Goal: Task Accomplishment & Management: Manage account settings

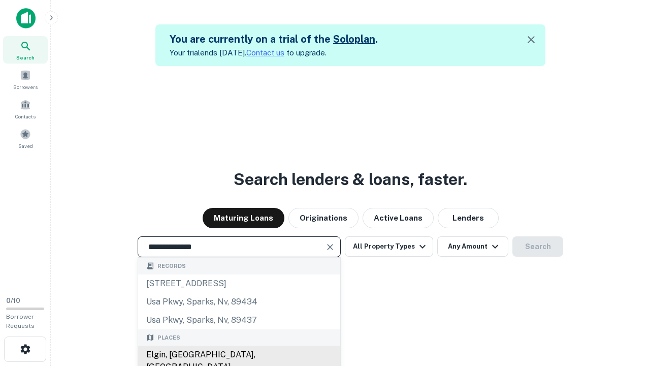
click at [239, 355] on div "Elgin, IL, USA" at bounding box center [239, 360] width 202 height 30
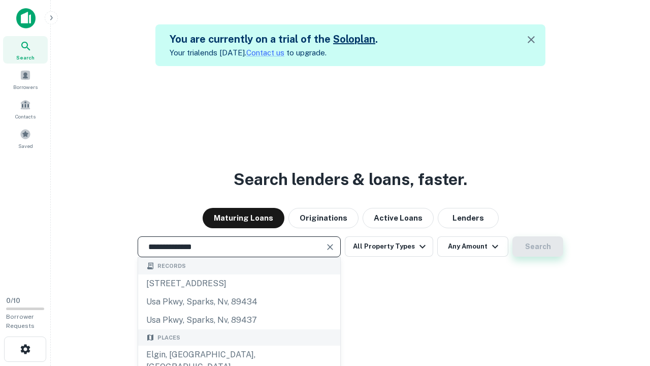
type input "**********"
click at [538, 246] on button "Search" at bounding box center [538, 246] width 51 height 20
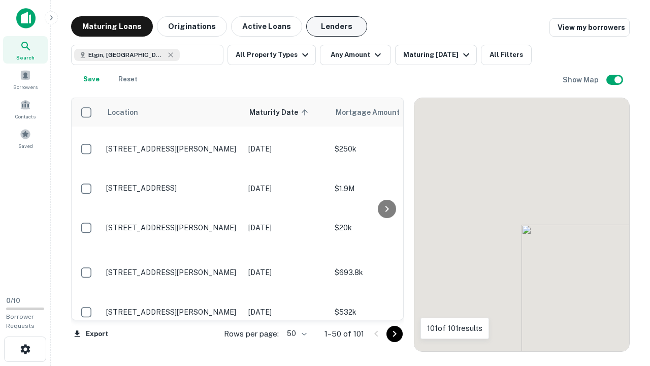
click at [337, 26] on button "Lenders" at bounding box center [336, 26] width 61 height 20
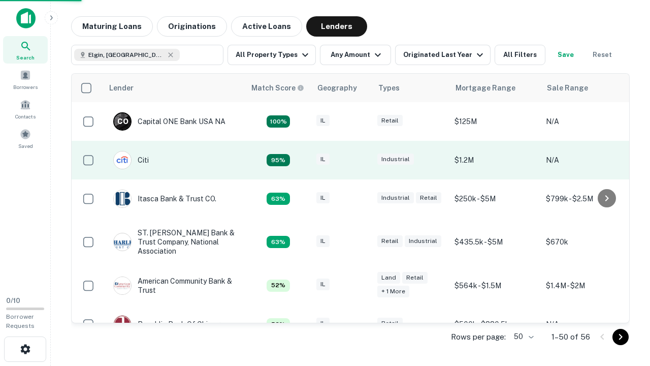
click at [361, 160] on div "IL" at bounding box center [342, 160] width 51 height 14
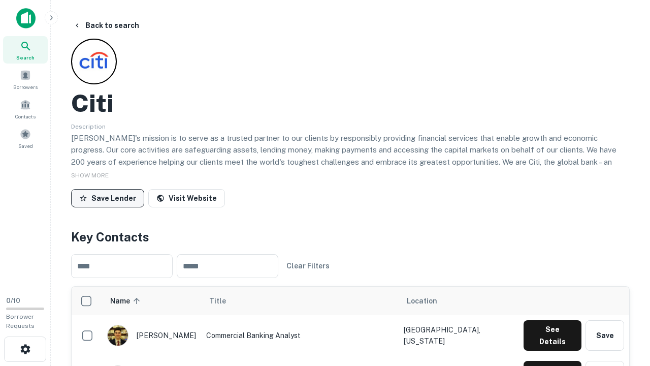
click at [108, 198] on button "Save Lender" at bounding box center [107, 198] width 73 height 18
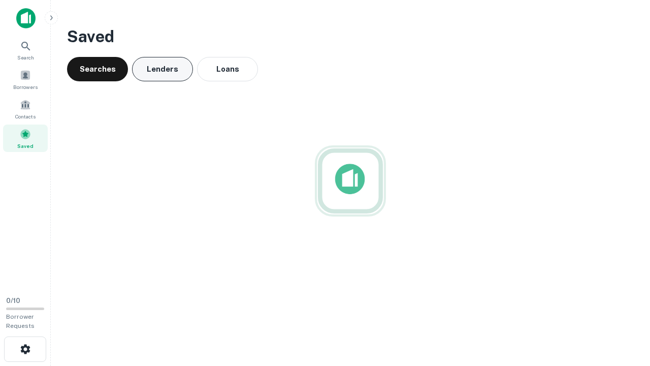
click at [163, 69] on button "Lenders" at bounding box center [162, 69] width 61 height 24
